Goal: Information Seeking & Learning: Learn about a topic

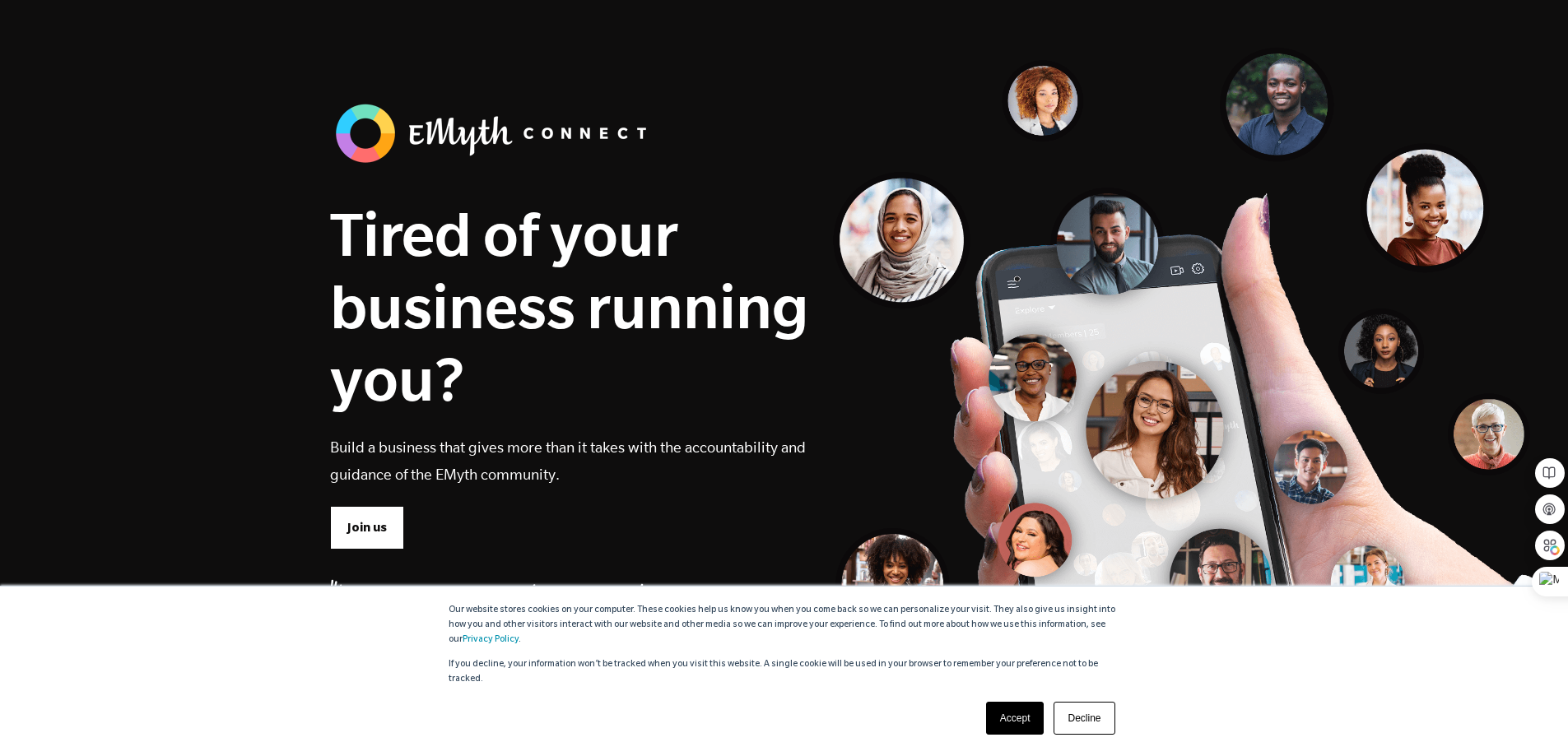
click at [996, 711] on link "Accept" at bounding box center [1016, 718] width 59 height 33
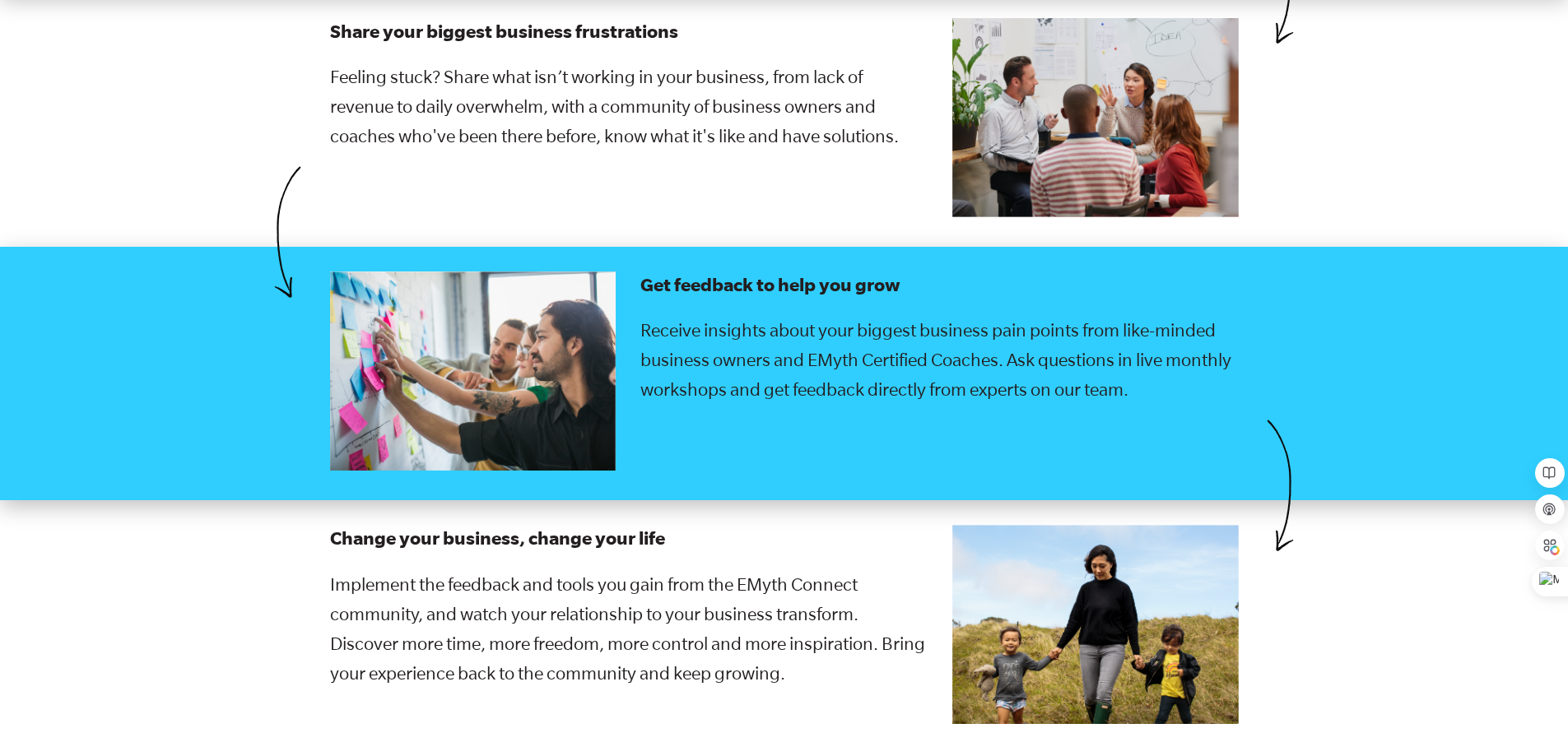
scroll to position [2962, 0]
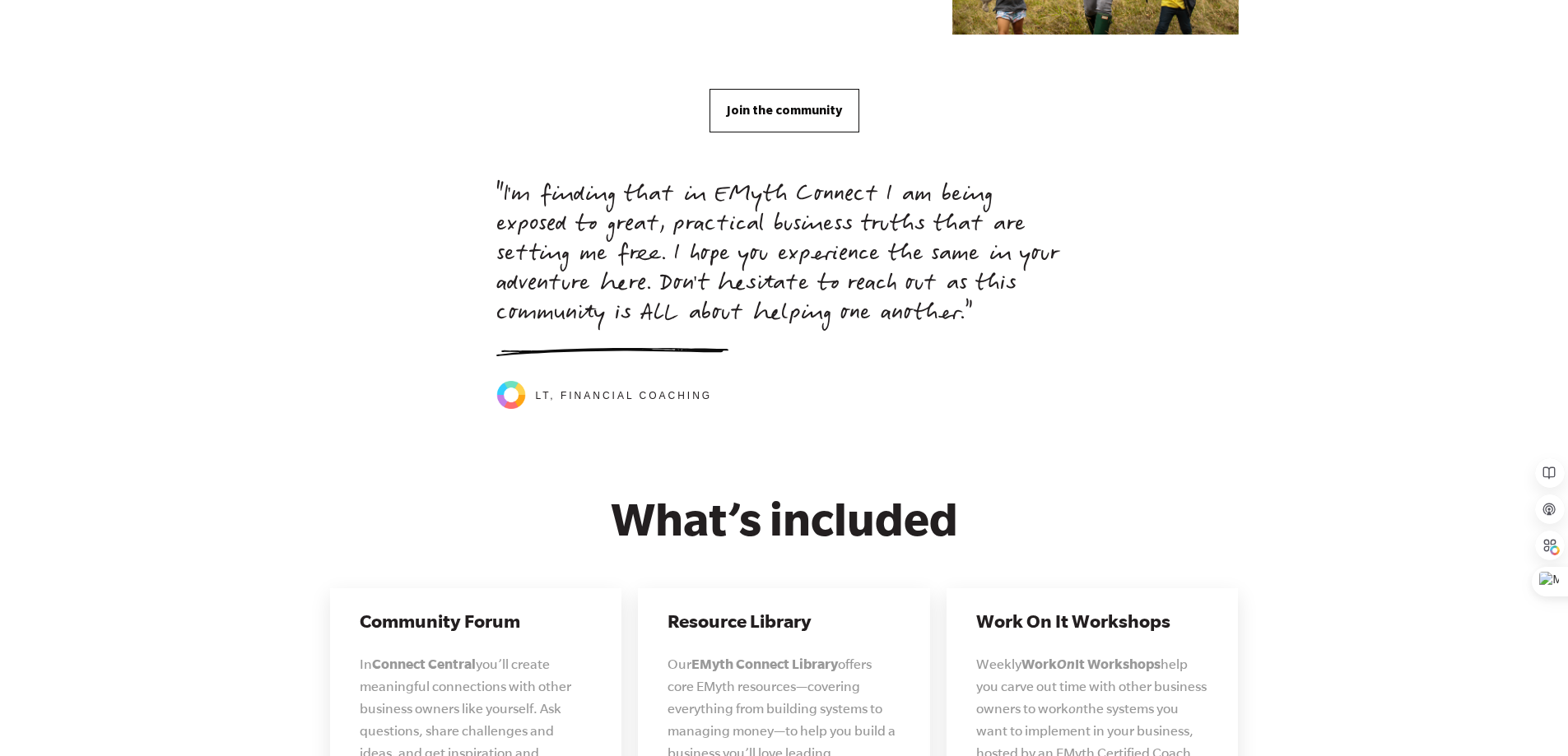
click at [760, 101] on span "Join the community" at bounding box center [784, 110] width 115 height 18
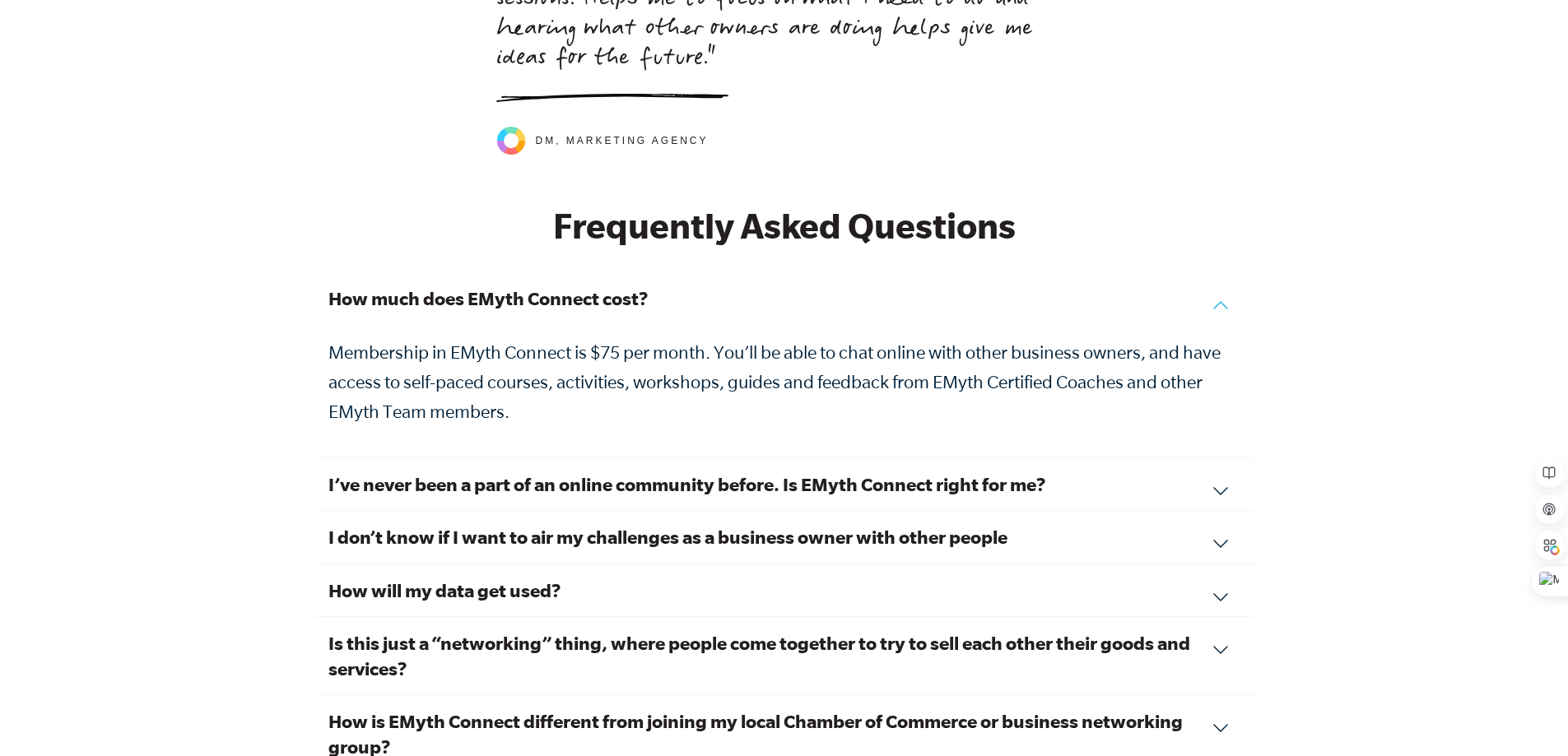
scroll to position [5405, 0]
click at [548, 473] on h3 "I’ve never been a part of an online community before. Is EMyth Connect right fo…" at bounding box center [784, 486] width 912 height 26
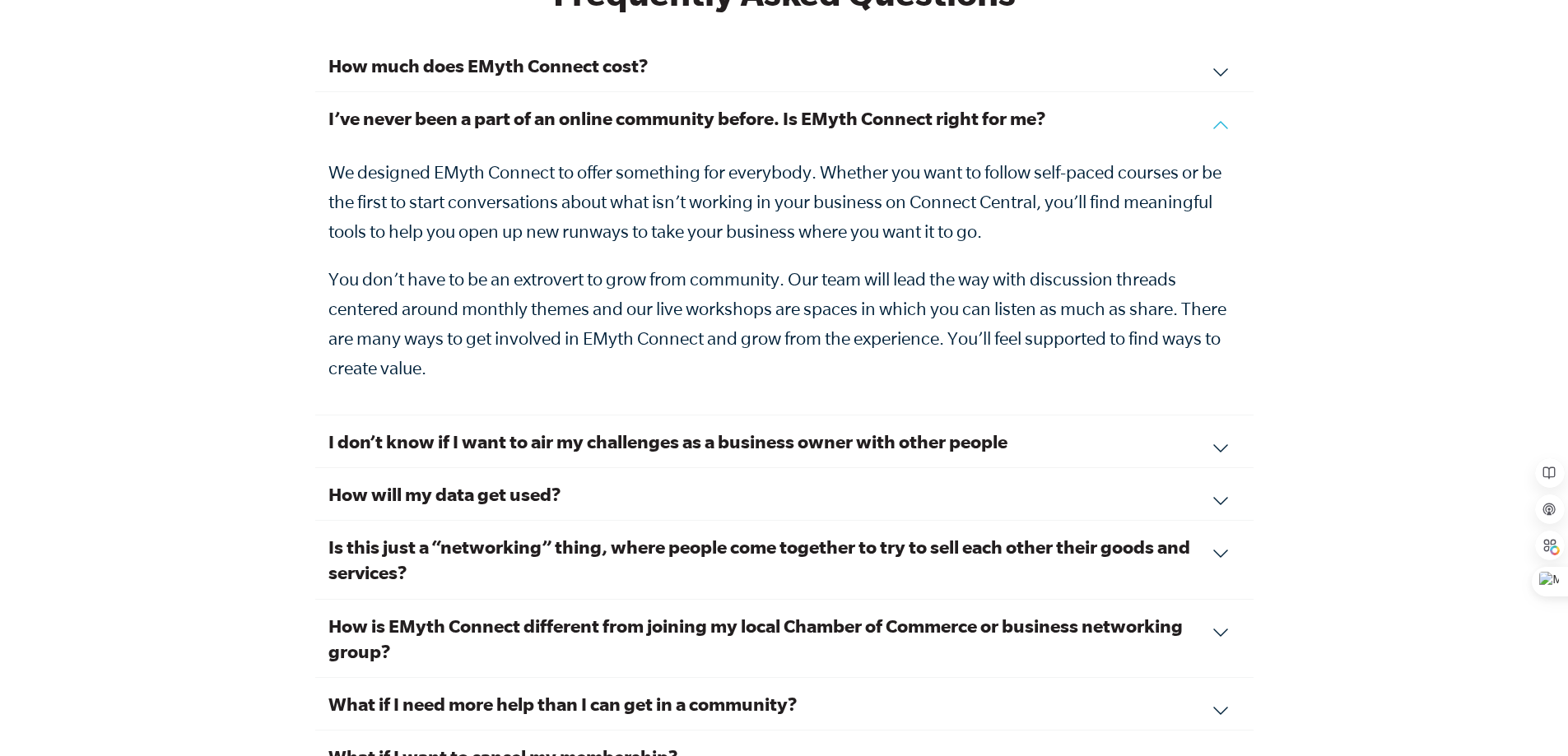
scroll to position [5652, 0]
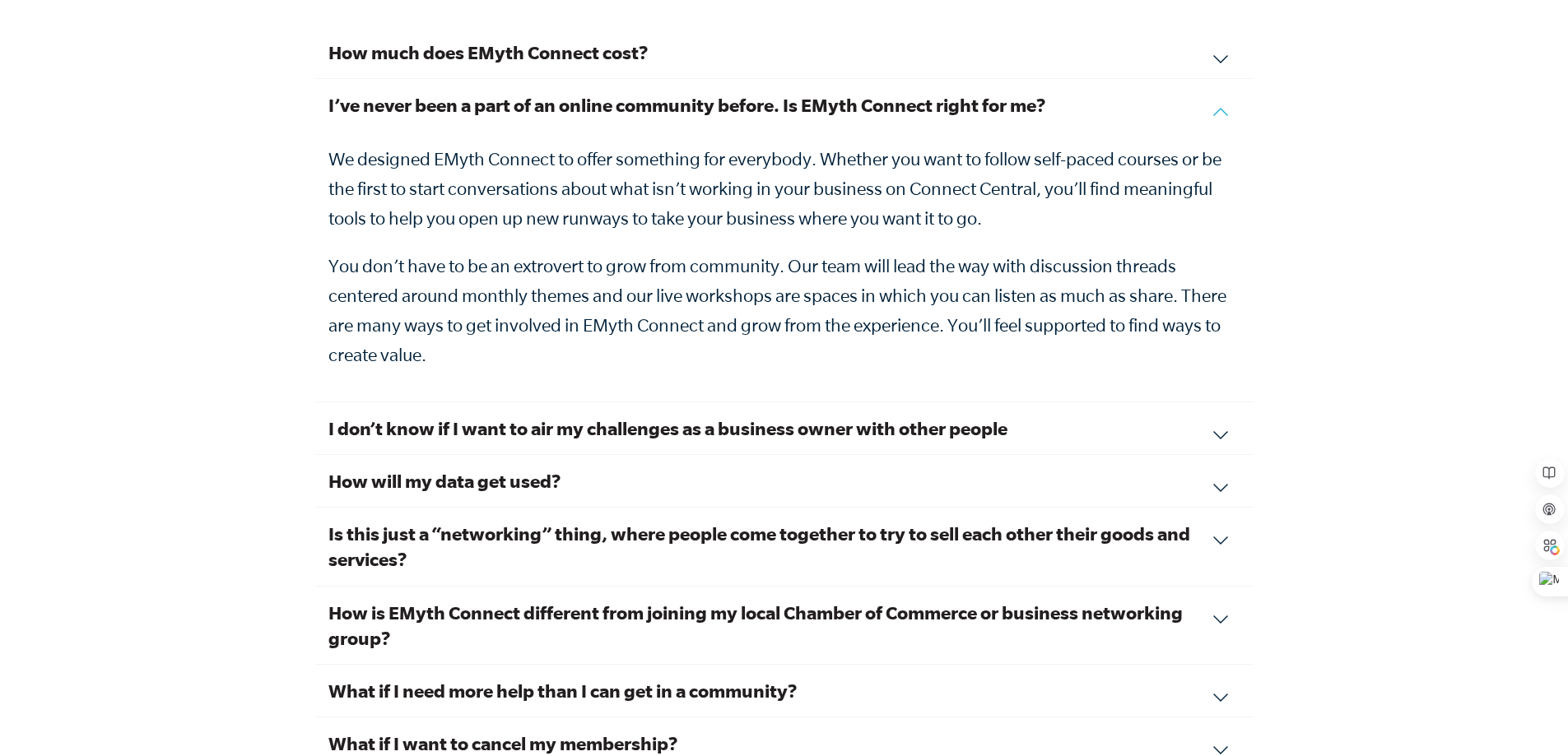
click at [579, 416] on h3 "I don’t know if I want to air my challenges as a business owner with other peop…" at bounding box center [784, 429] width 912 height 26
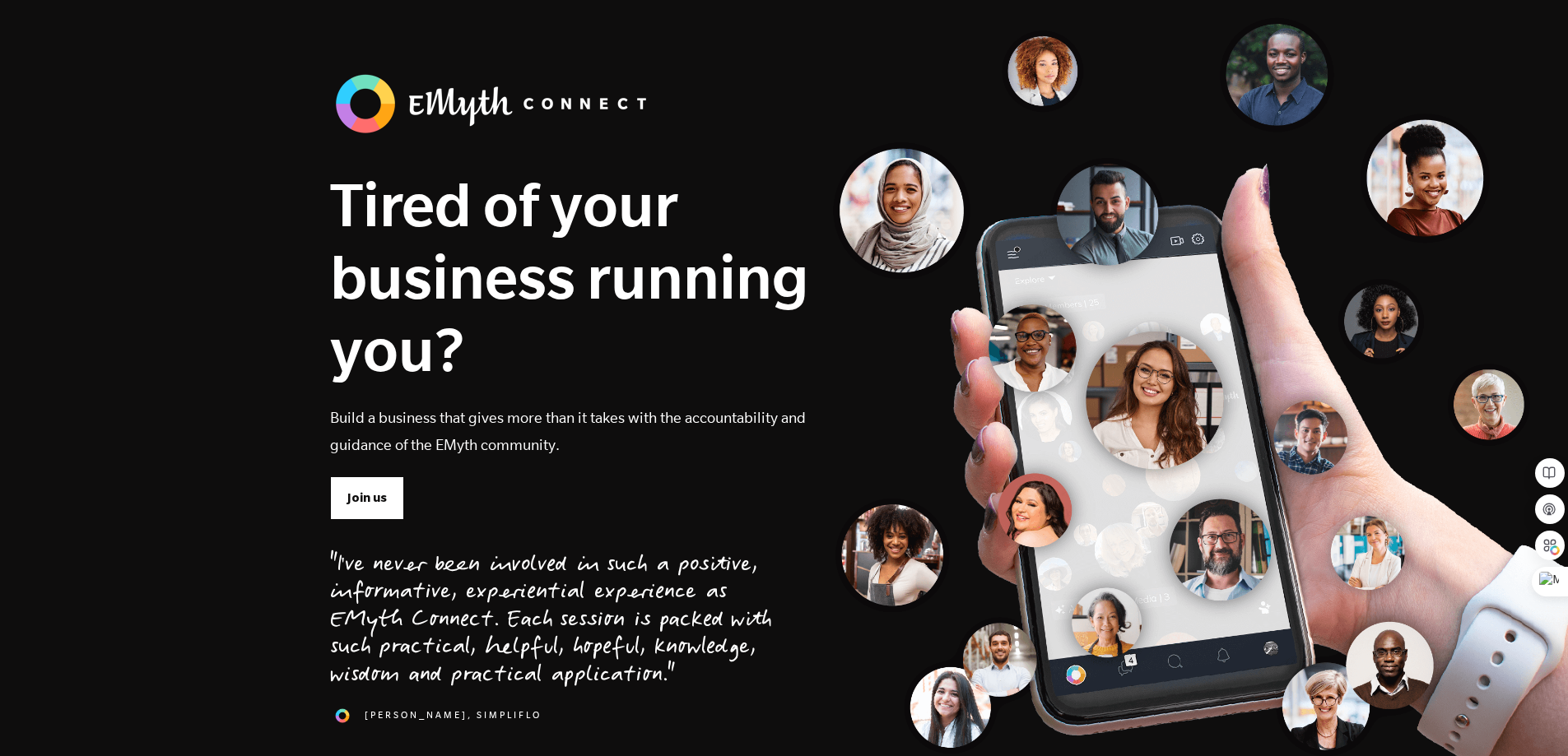
scroll to position [0, 0]
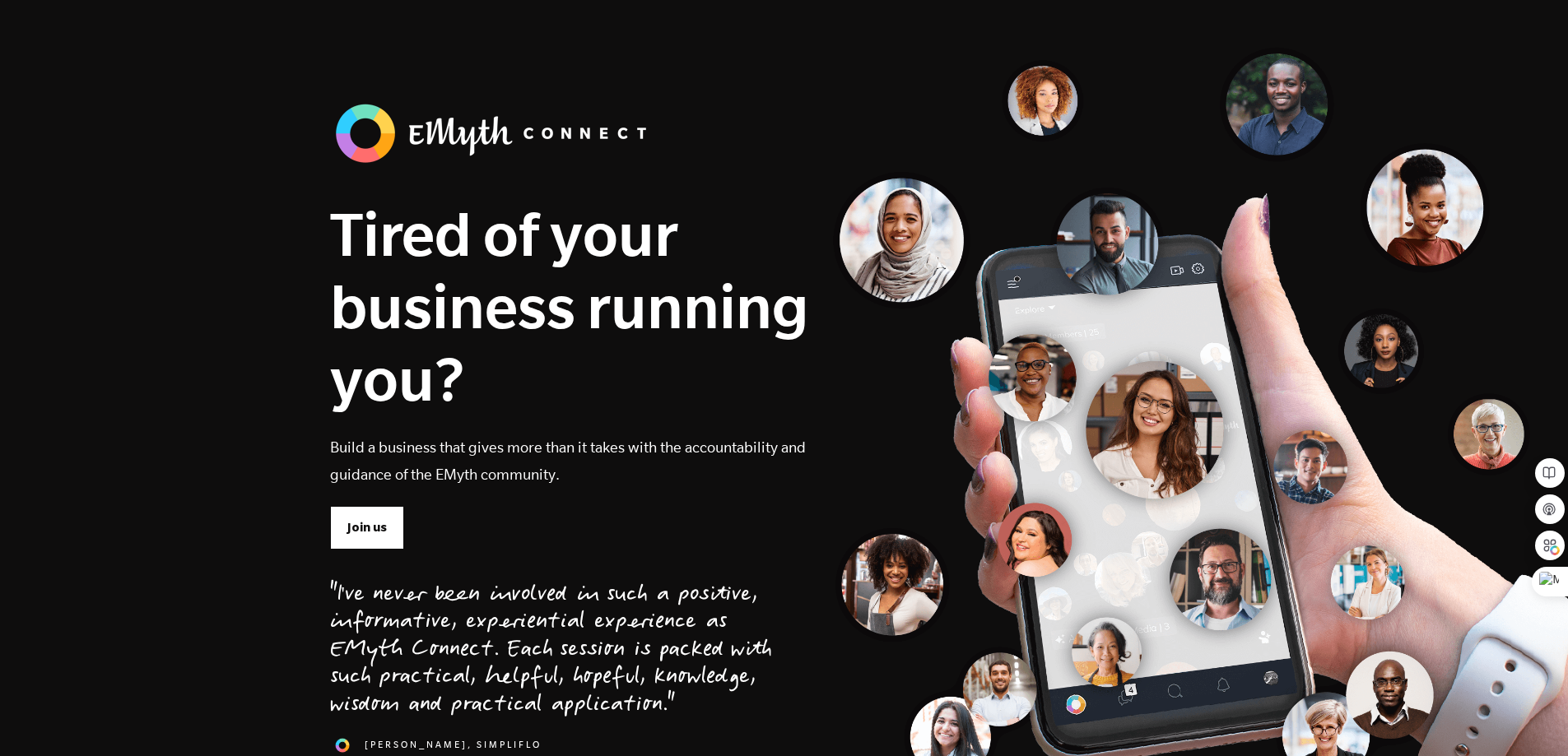
click at [431, 145] on img at bounding box center [495, 132] width 329 height 69
click at [441, 133] on img at bounding box center [495, 132] width 329 height 69
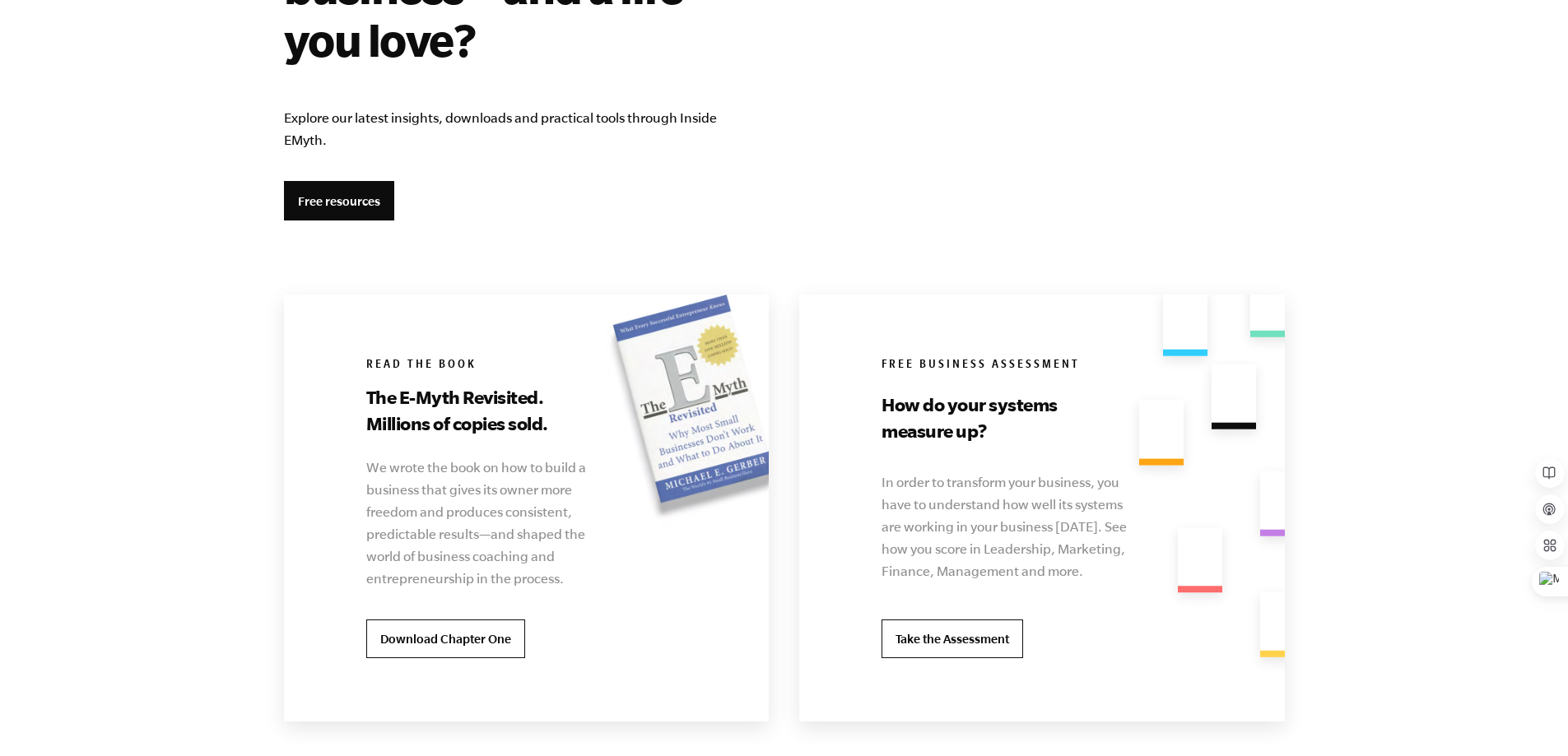
scroll to position [3127, 0]
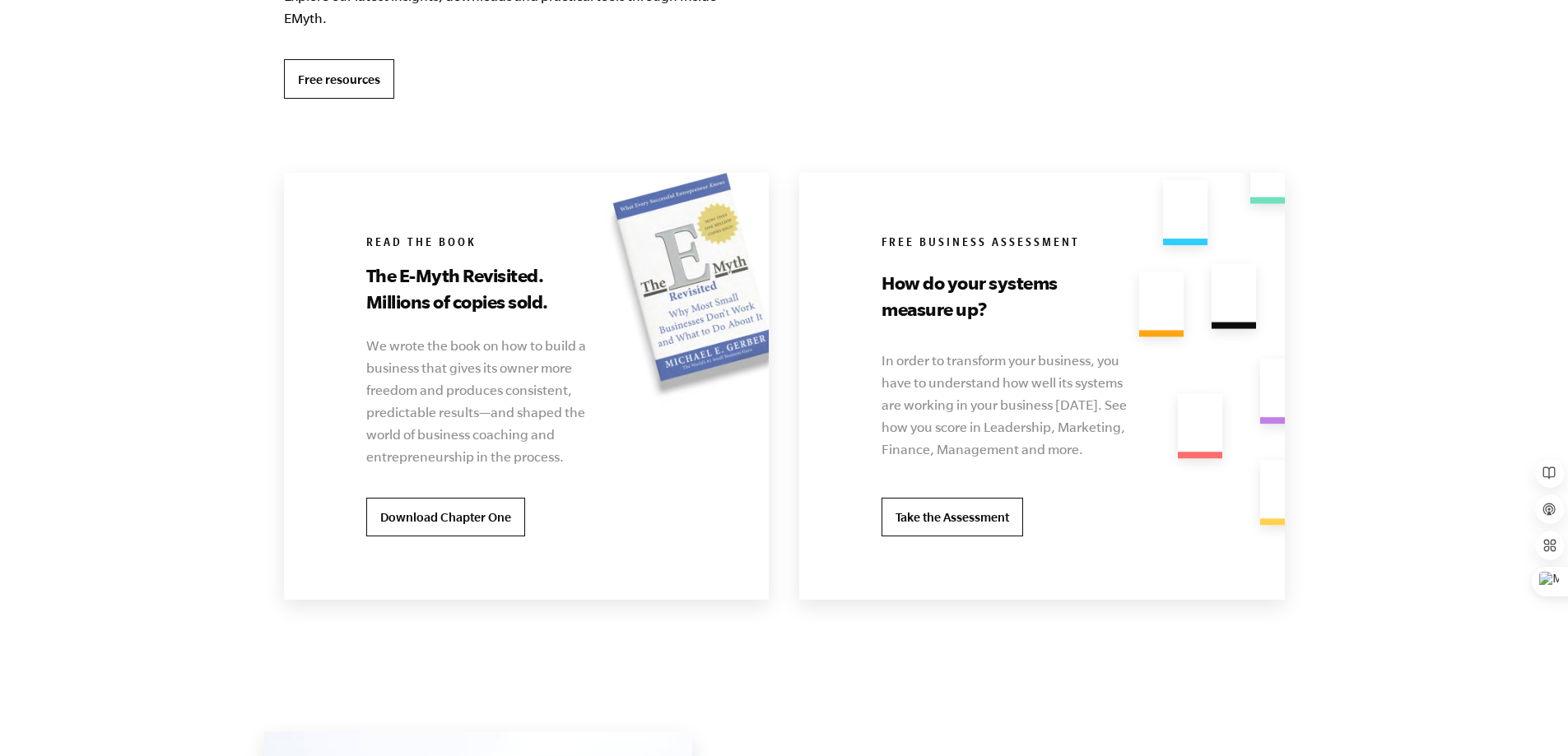
click at [327, 86] on link "Free resources" at bounding box center [340, 78] width 110 height 40
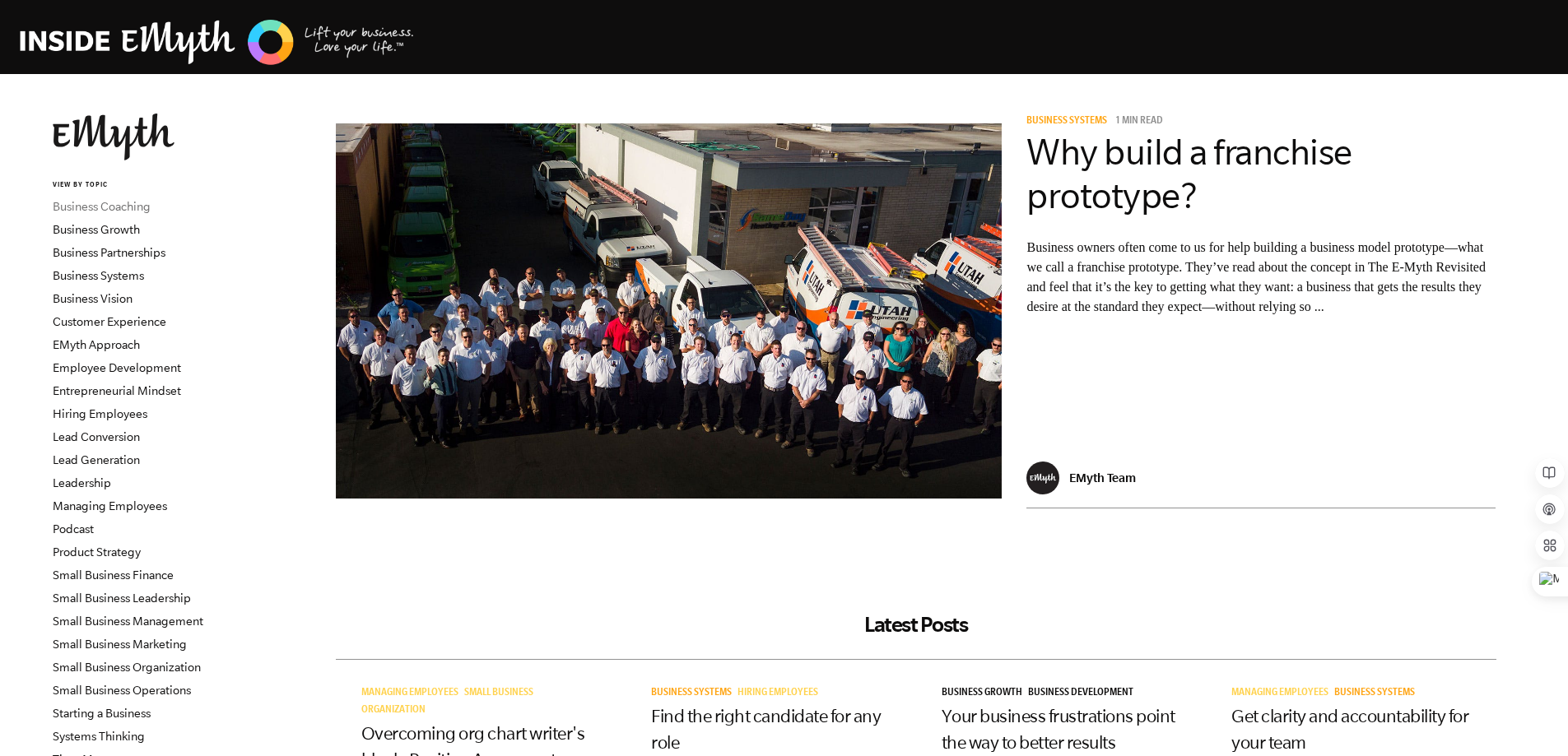
click at [129, 207] on link "Business Coaching" at bounding box center [101, 206] width 98 height 13
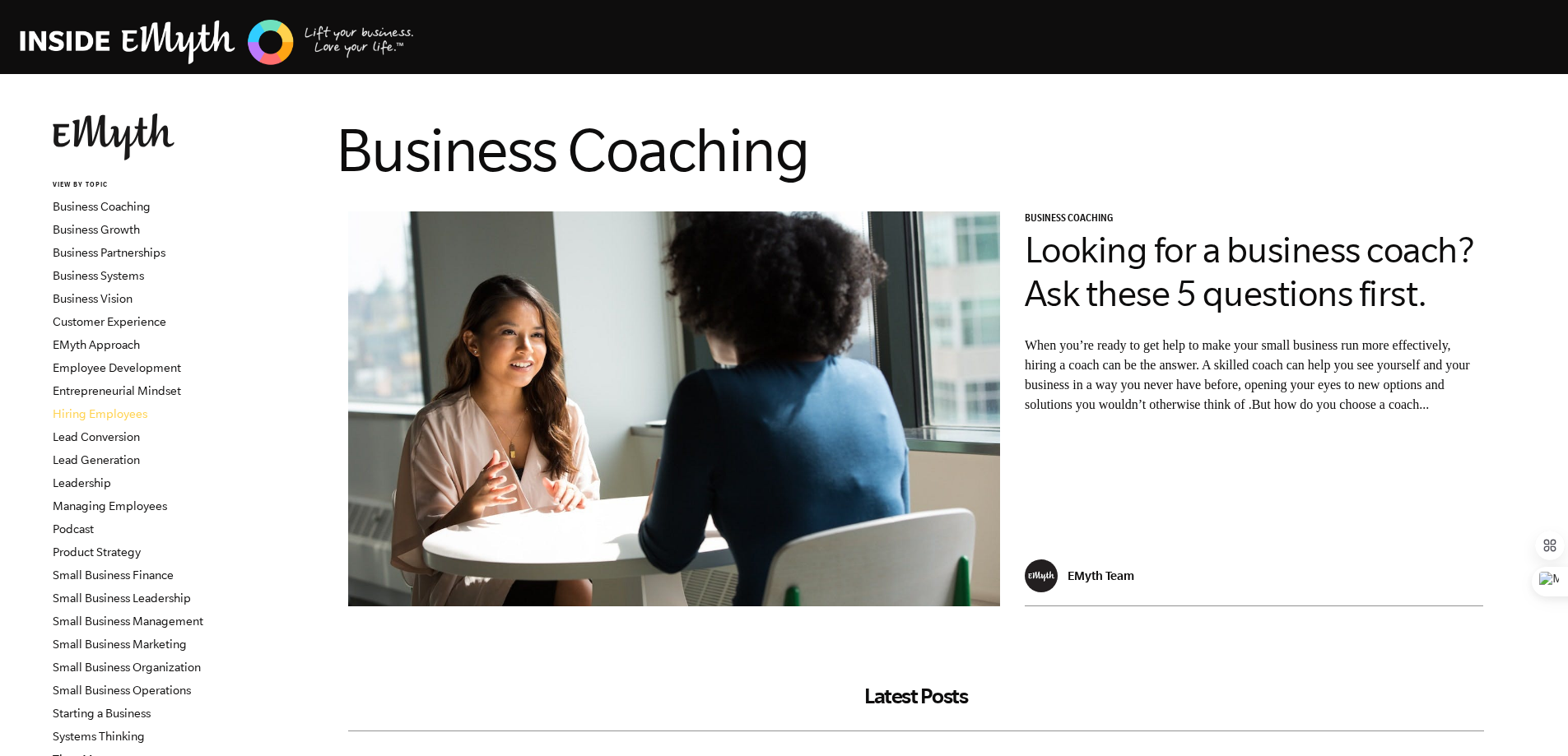
click at [100, 416] on link "Hiring Employees" at bounding box center [99, 414] width 95 height 13
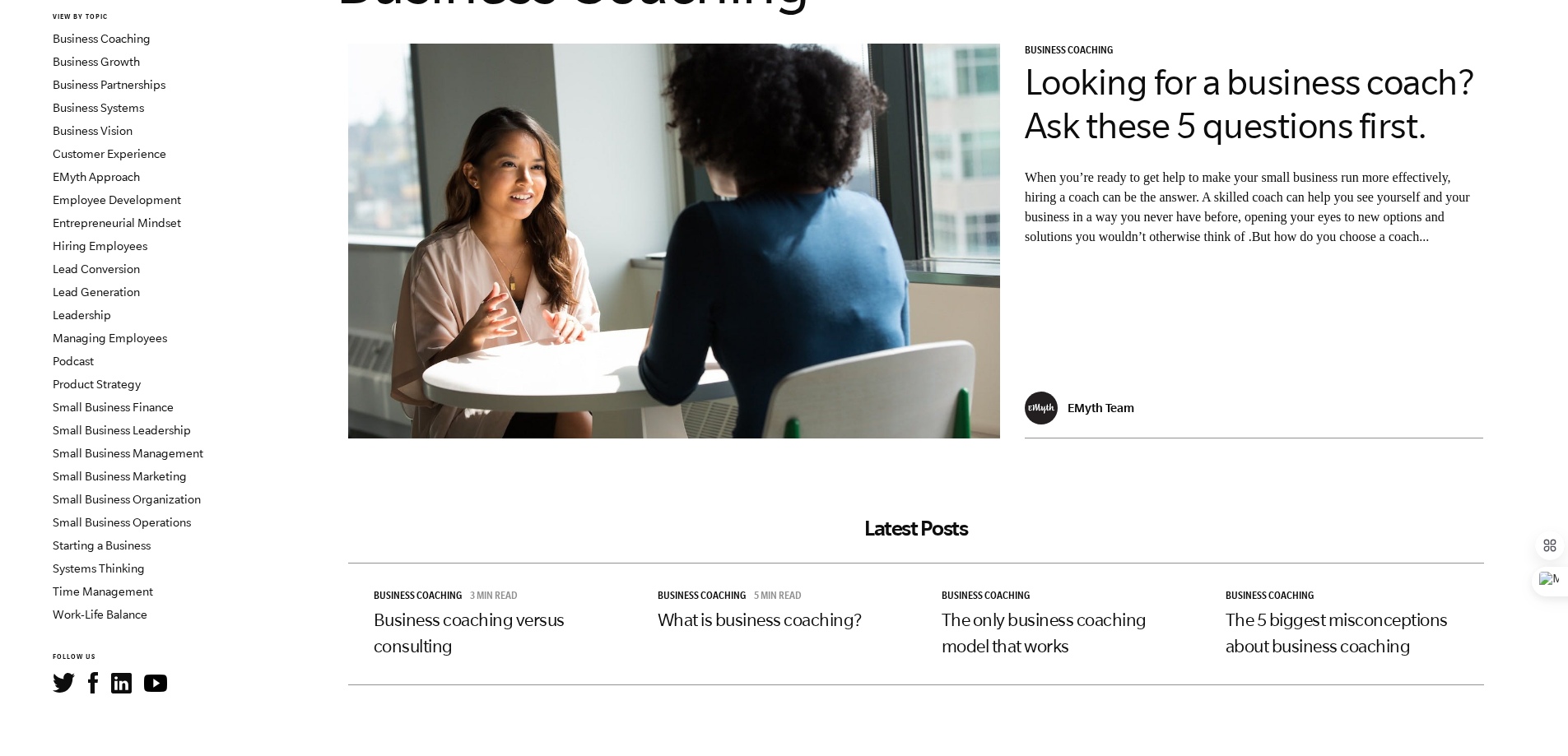
scroll to position [165, 0]
